Goal: Check status: Check status

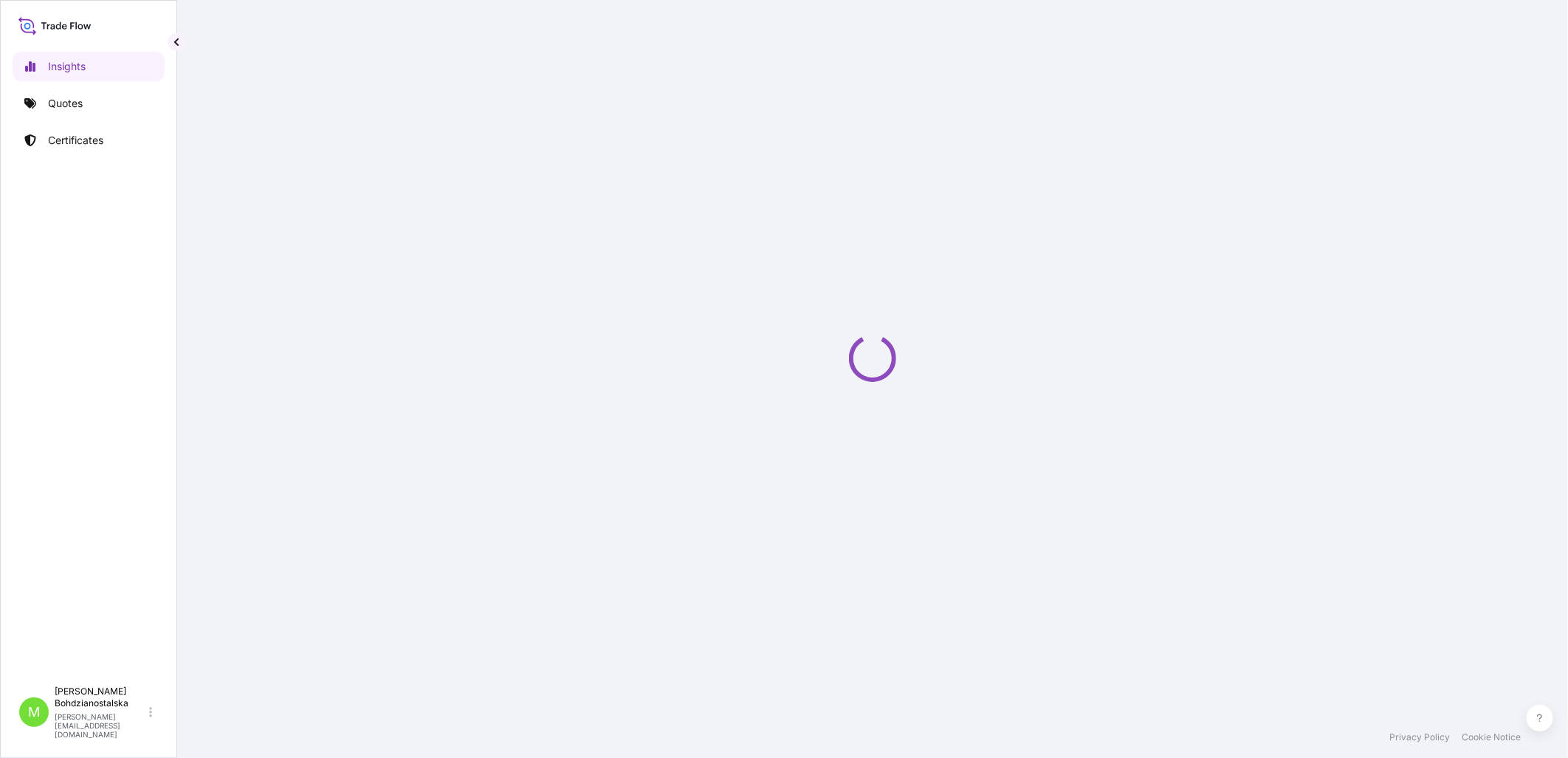
select select "2025"
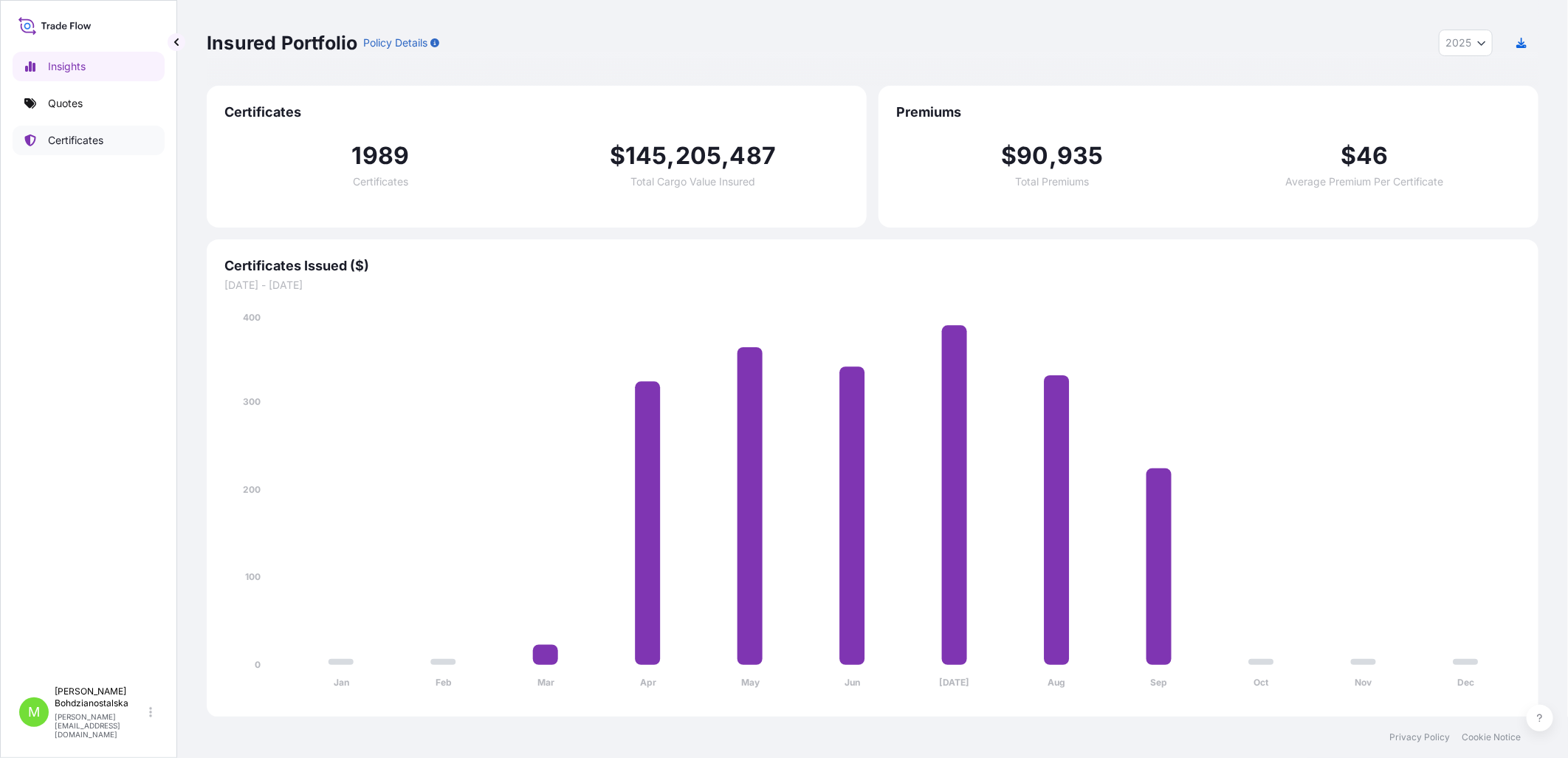
click at [102, 137] on p "Certificates" at bounding box center [76, 140] width 55 height 15
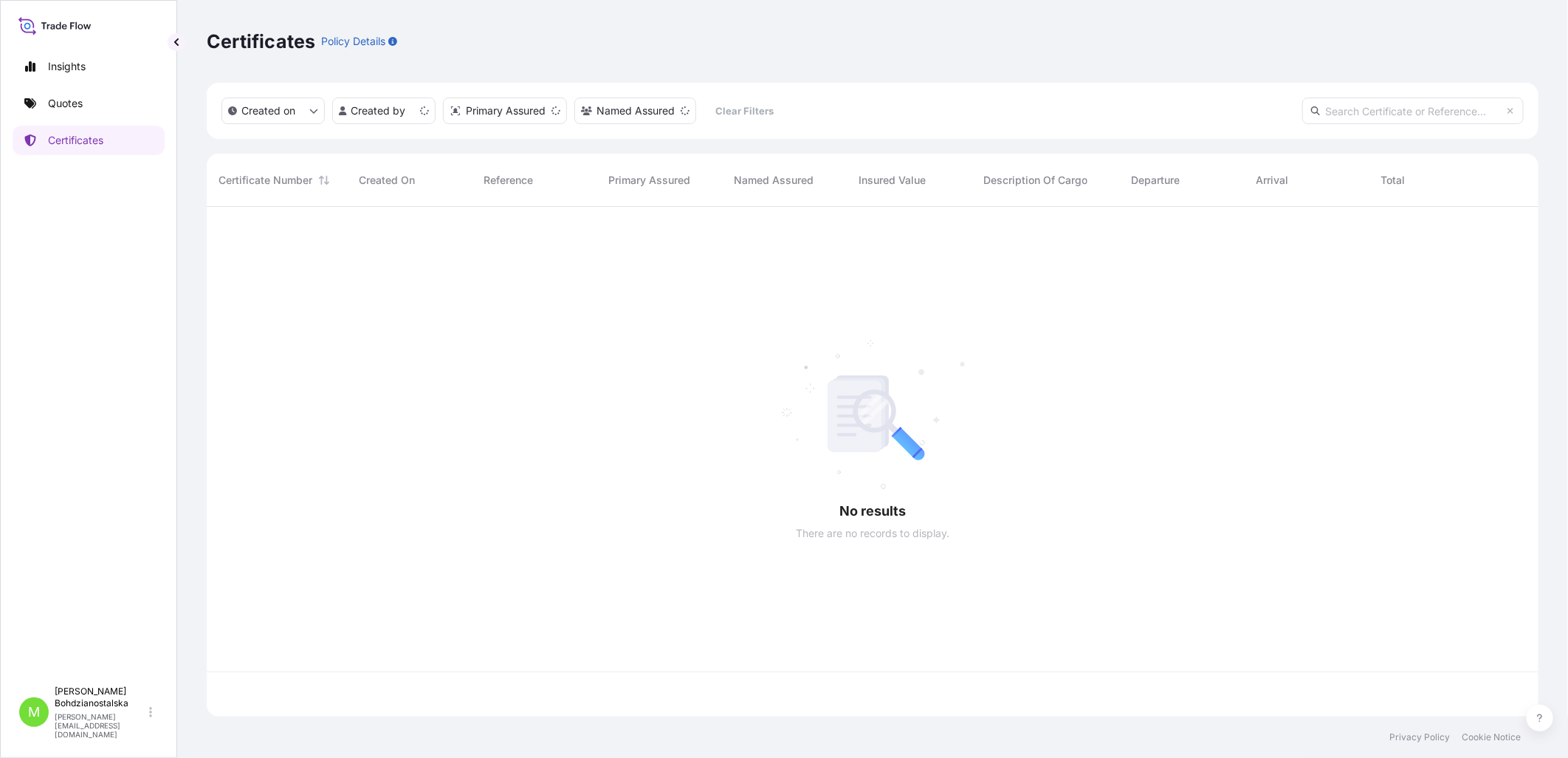
scroll to position [506, 1319]
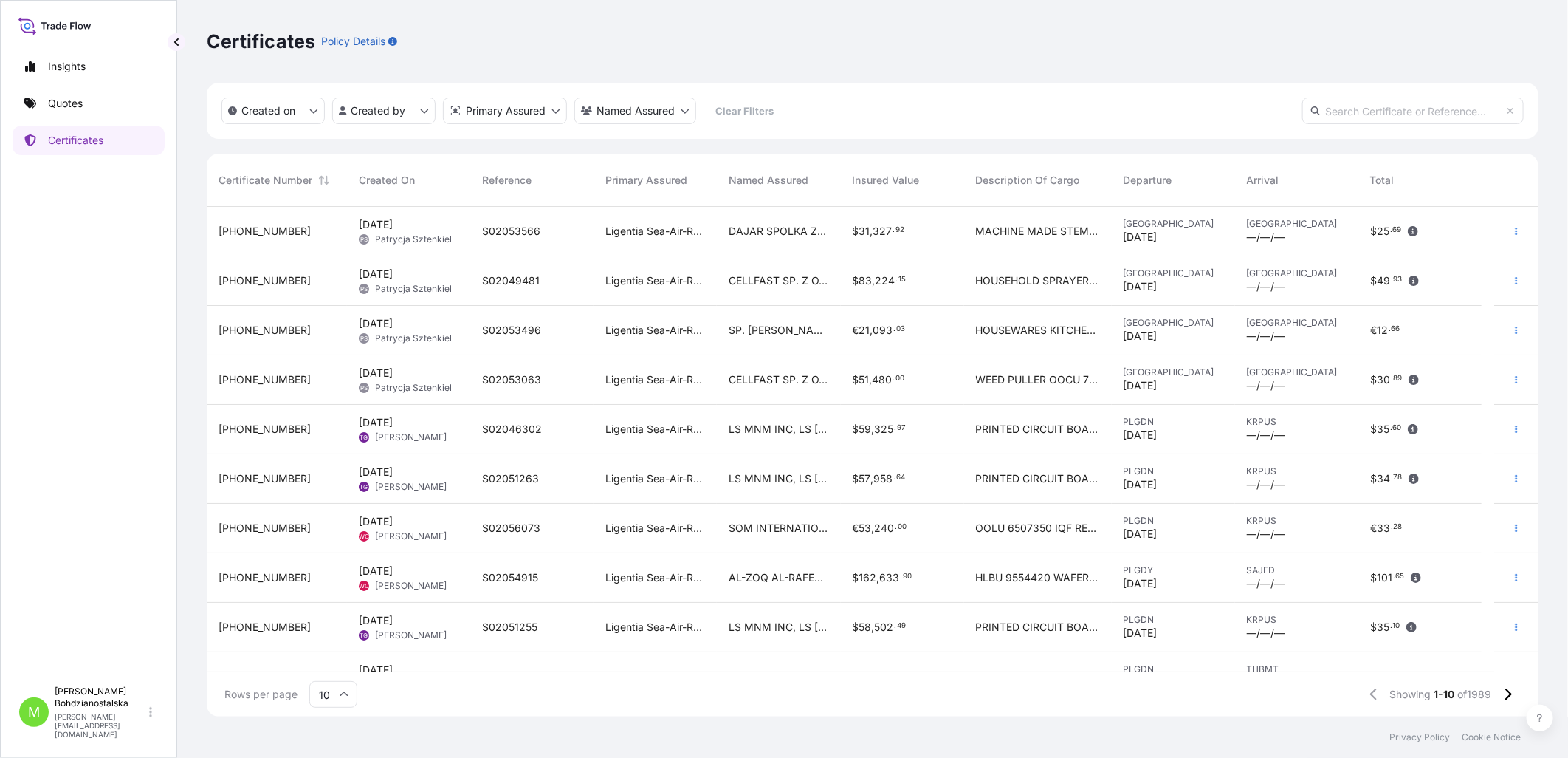
click at [1392, 114] on input "text" at bounding box center [1413, 111] width 221 height 27
paste input "[PHONE_NUMBER]"
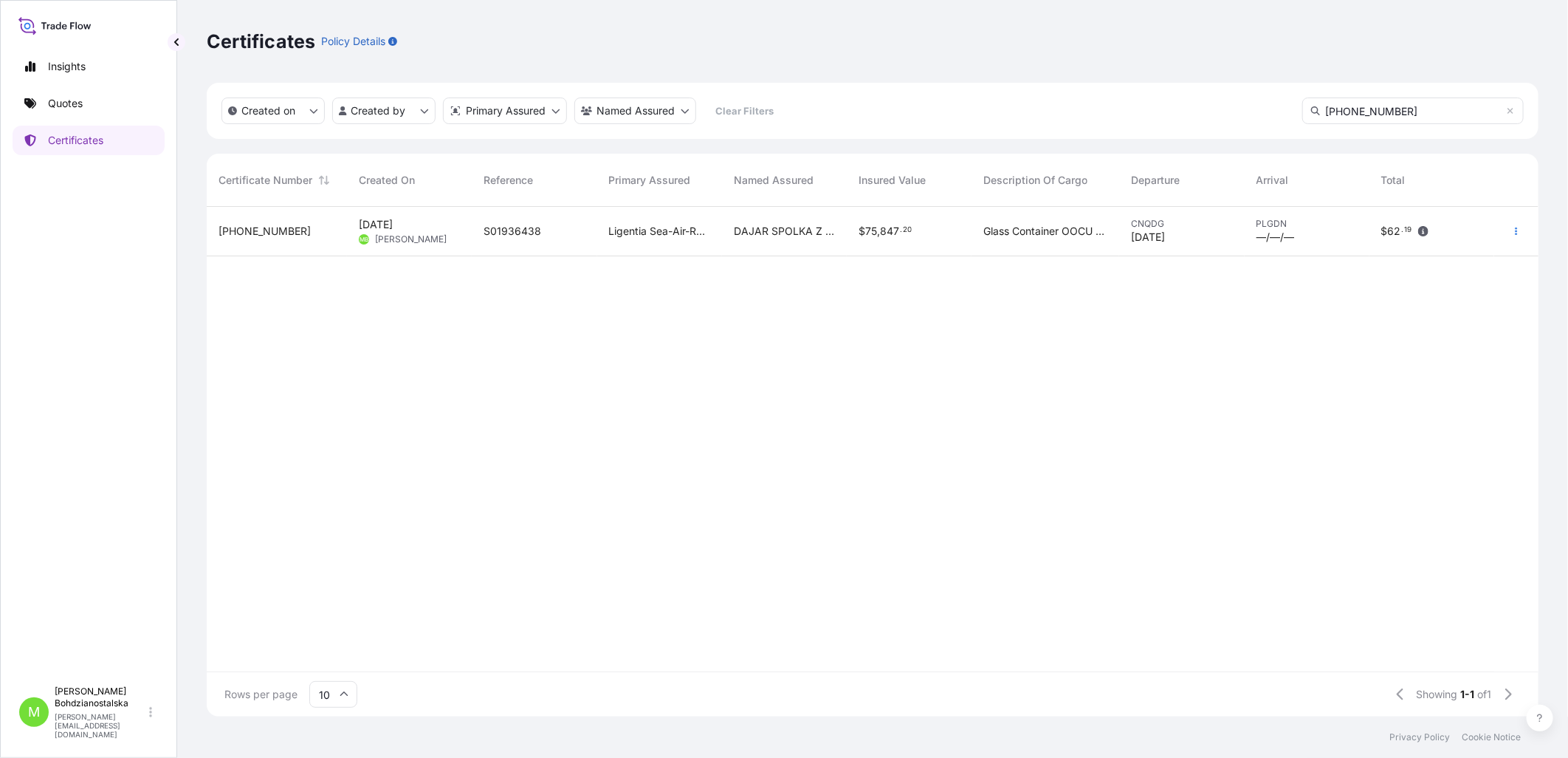
type input "[PHONE_NUMBER]"
drag, startPoint x: 1400, startPoint y: 113, endPoint x: 1153, endPoint y: 113, distance: 247.0
click at [1153, 113] on div "Created on Created by Primary Assured Named Assured Clear Filters [PHONE_NUMBER]" at bounding box center [872, 111] width 1332 height 56
paste input "[PHONE_NUMBER]"
type input "[PHONE_NUMBER]"
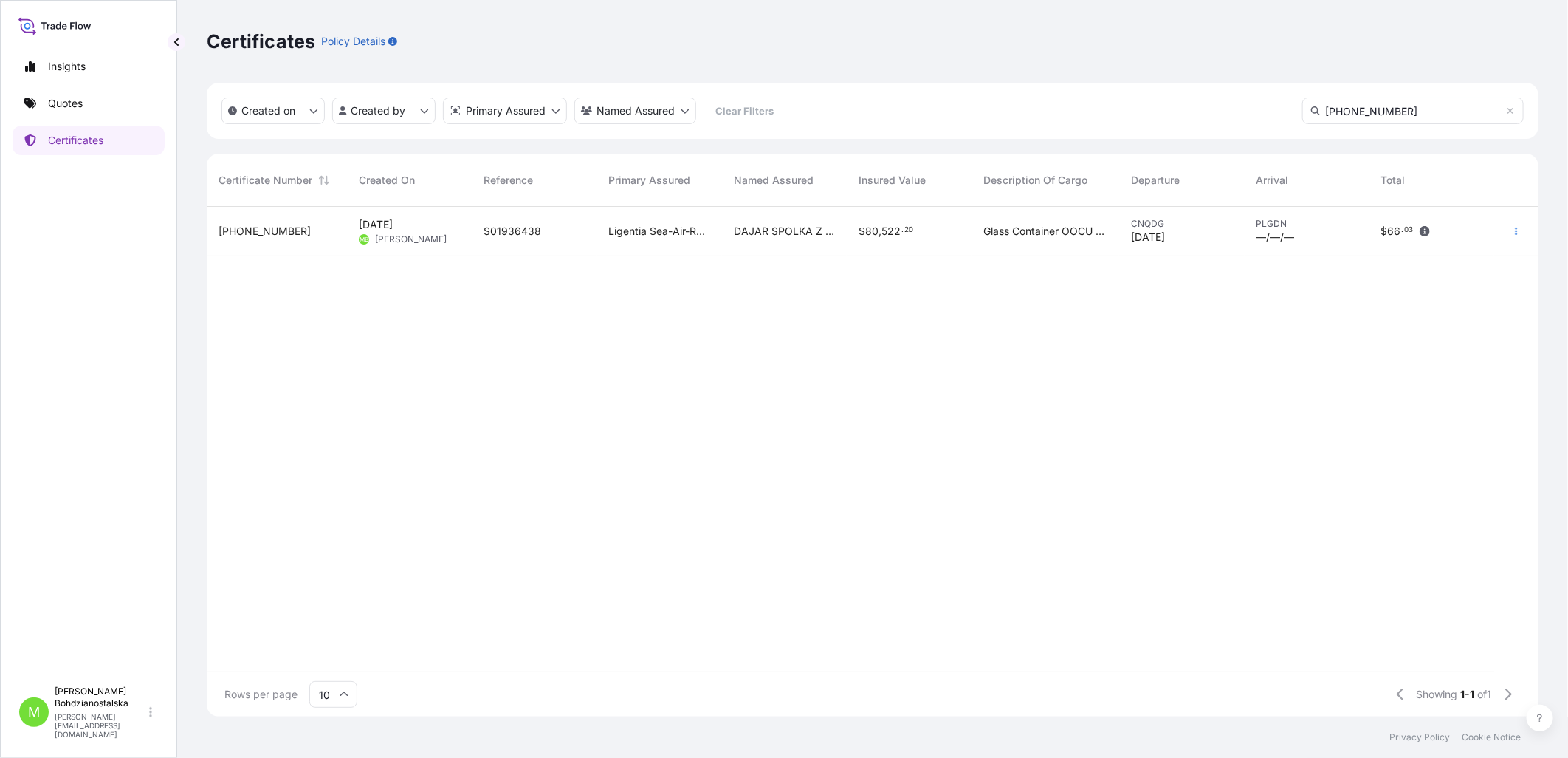
drag, startPoint x: 1396, startPoint y: 107, endPoint x: 1094, endPoint y: 82, distance: 303.0
click at [1094, 82] on div "Certificates Policy Details Created on Created by Primary Assured Named Assured…" at bounding box center [872, 358] width 1391 height 717
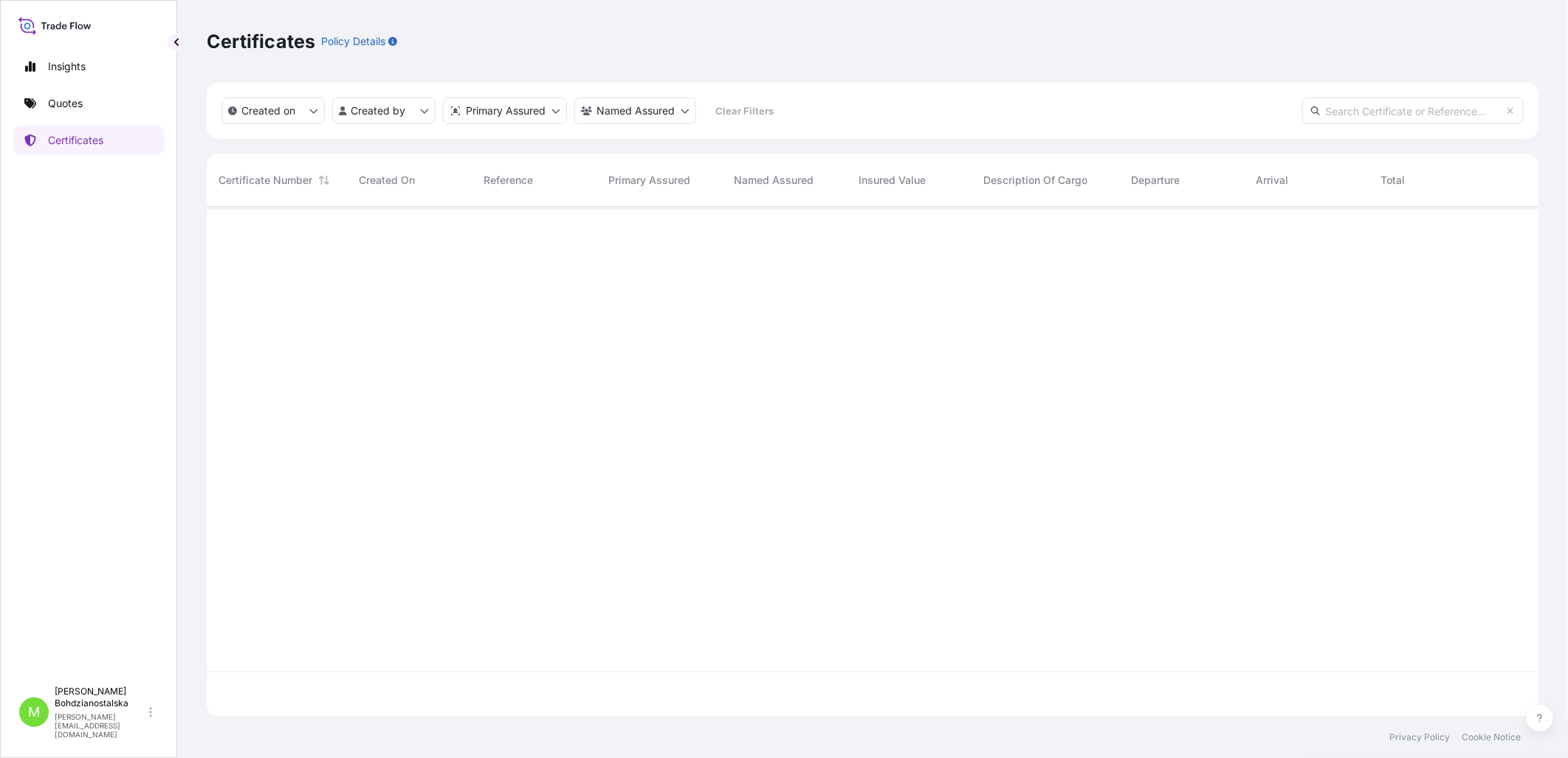
paste input "[PHONE_NUMBER]"
type input "[PHONE_NUMBER]"
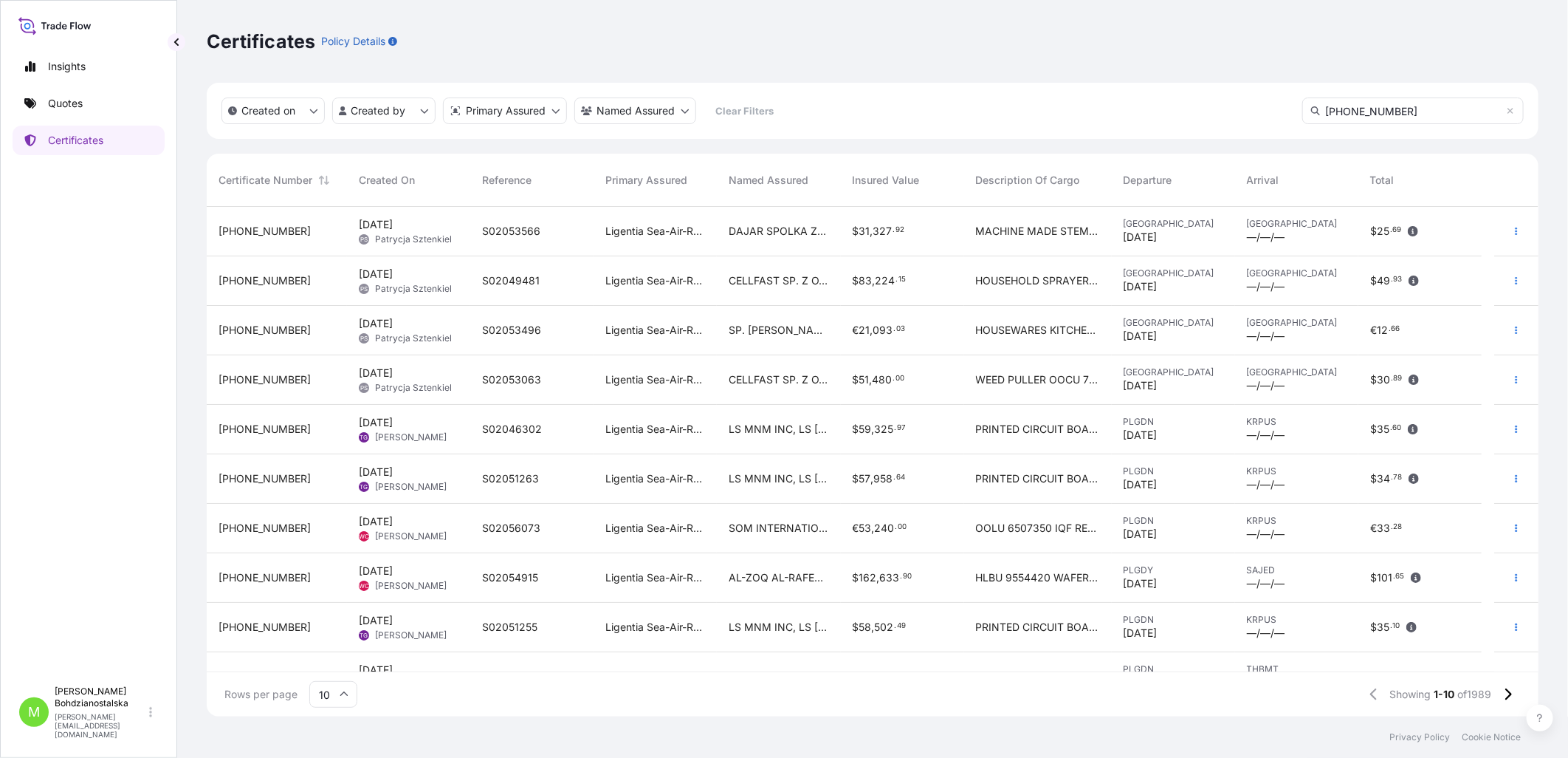
drag, startPoint x: 1408, startPoint y: 114, endPoint x: 1206, endPoint y: 114, distance: 202.0
click at [1206, 114] on div "Created on Created by Primary Assured Named Assured Clear Filters [PHONE_NUMBER]" at bounding box center [872, 111] width 1332 height 56
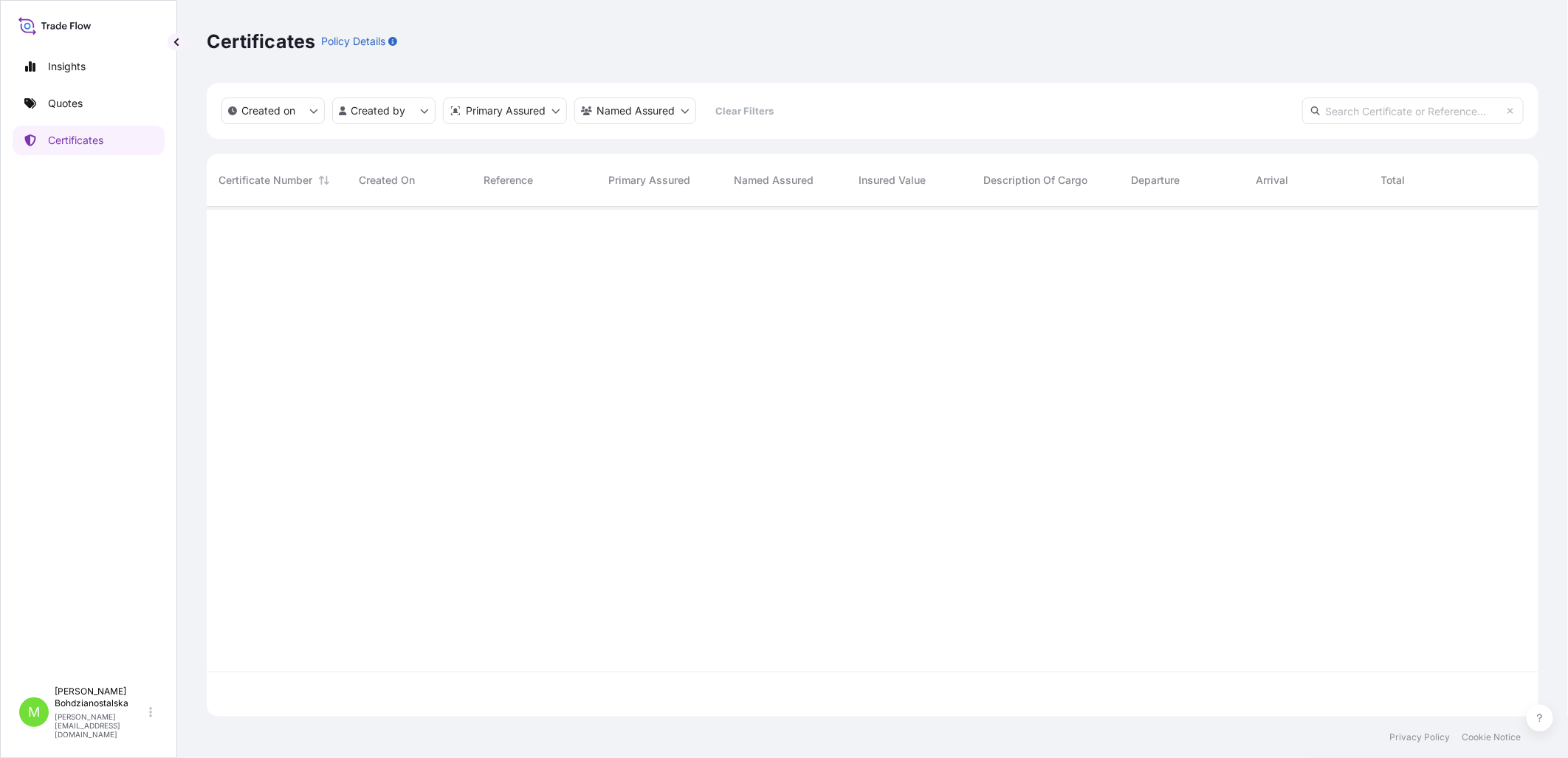
paste input "[PHONE_NUMBER]"
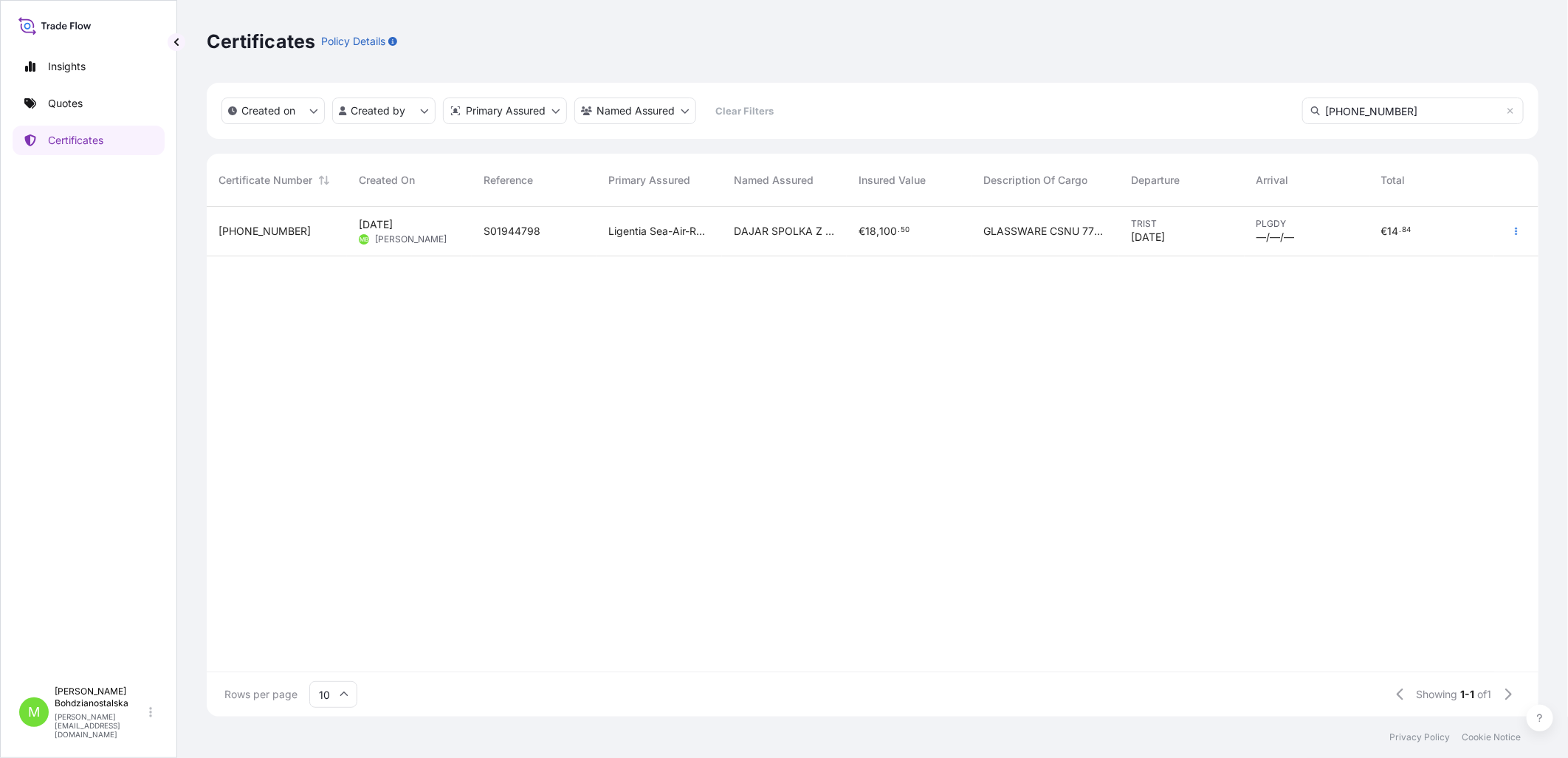
click at [1426, 115] on input "[PHONE_NUMBER]" at bounding box center [1413, 111] width 221 height 27
type input "[PHONE_NUMBER]"
click at [1130, 246] on div "TRIST [DATE]" at bounding box center [1181, 231] width 125 height 49
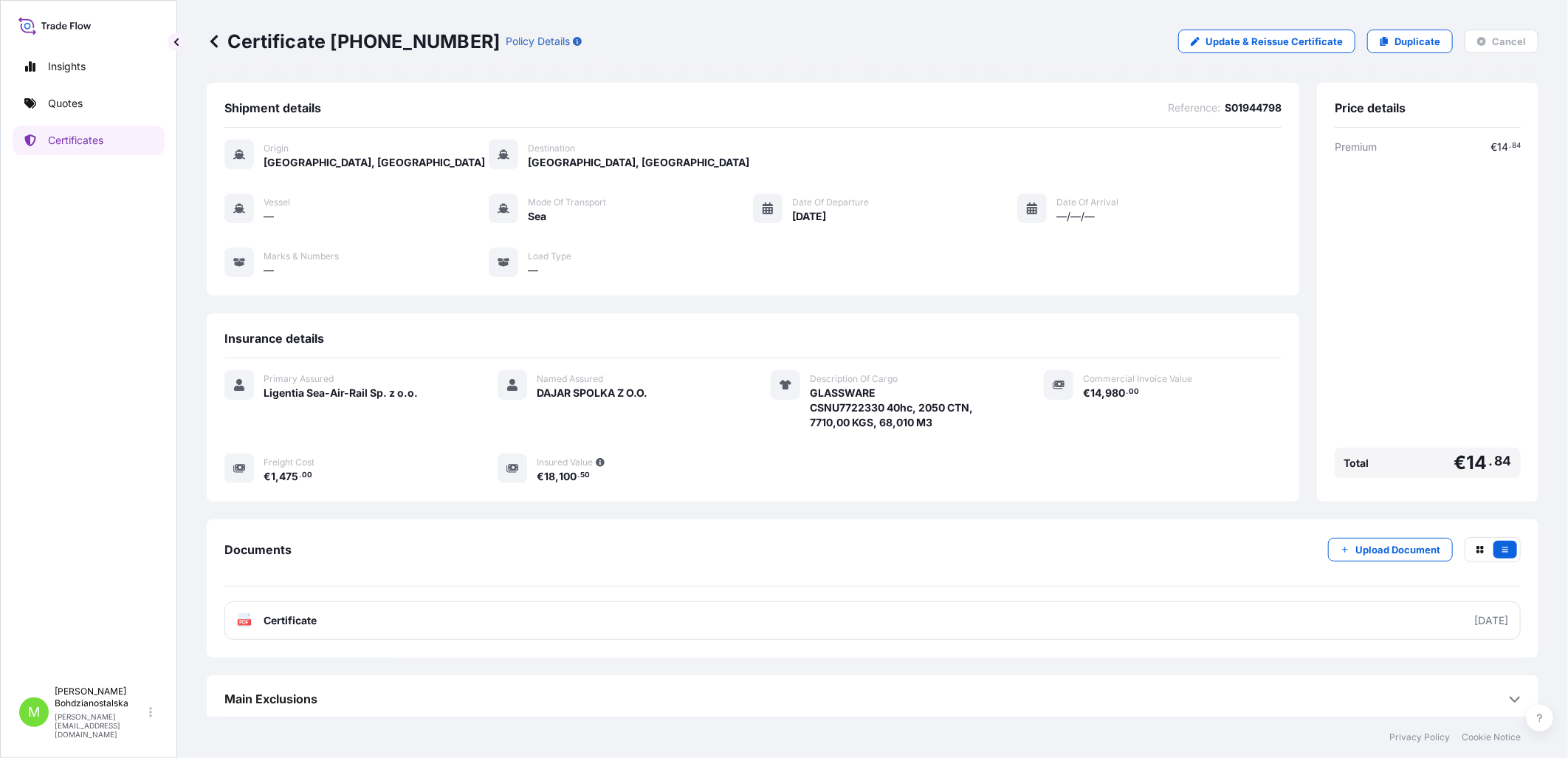
click at [403, 44] on p "Certificate [PHONE_NUMBER]" at bounding box center [353, 41] width 293 height 23
click at [451, 38] on div "Certificate [PHONE_NUMBER] Policy Details" at bounding box center [394, 41] width 375 height 23
drag, startPoint x: 452, startPoint y: 38, endPoint x: 239, endPoint y: 37, distance: 213.0
click at [239, 37] on div "Certificate [PHONE_NUMBER] Policy Details" at bounding box center [394, 41] width 375 height 23
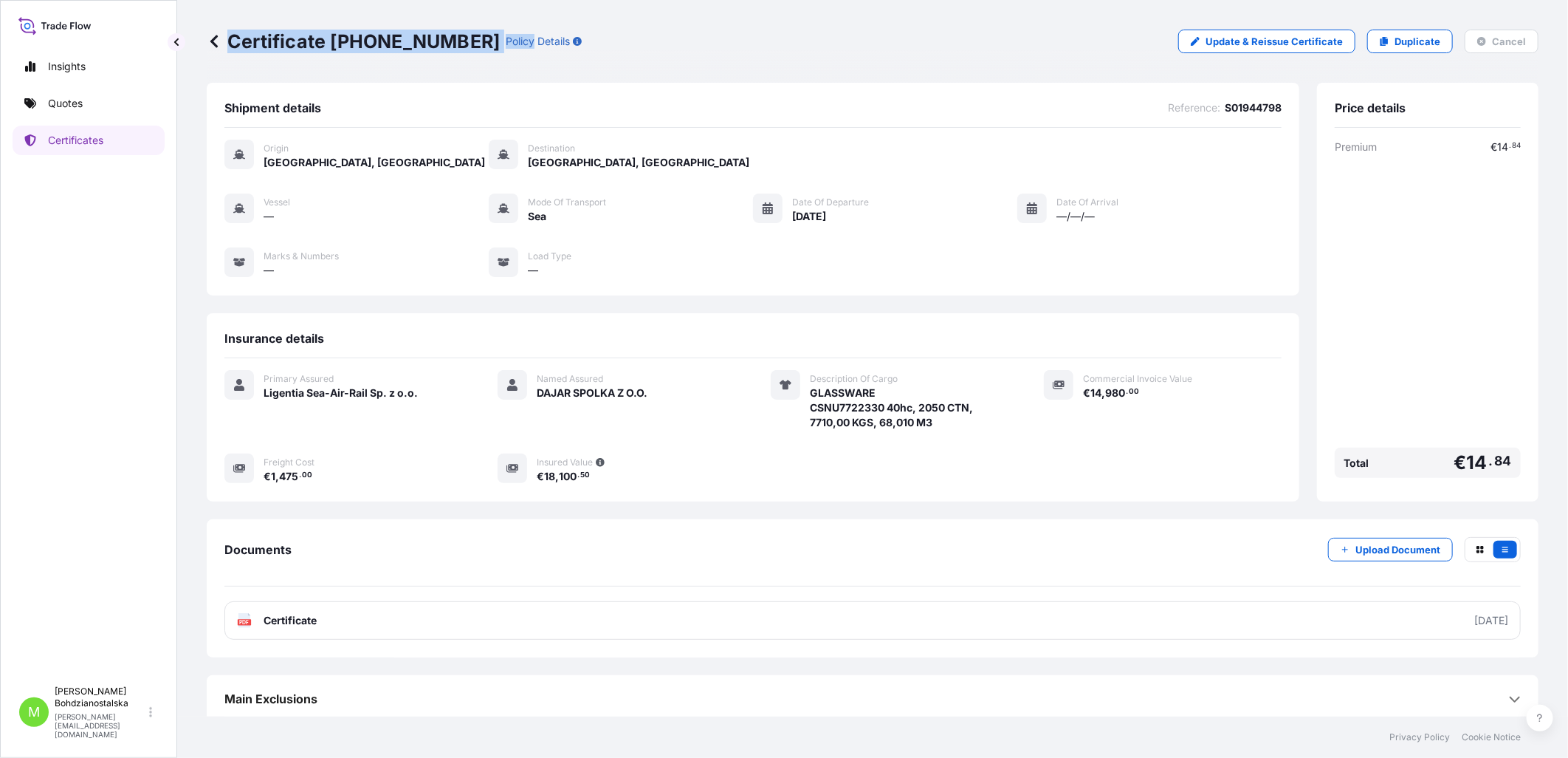
copy div "Certificate [PHONE_NUMBER] Policy"
